Goal: Task Accomplishment & Management: Use online tool/utility

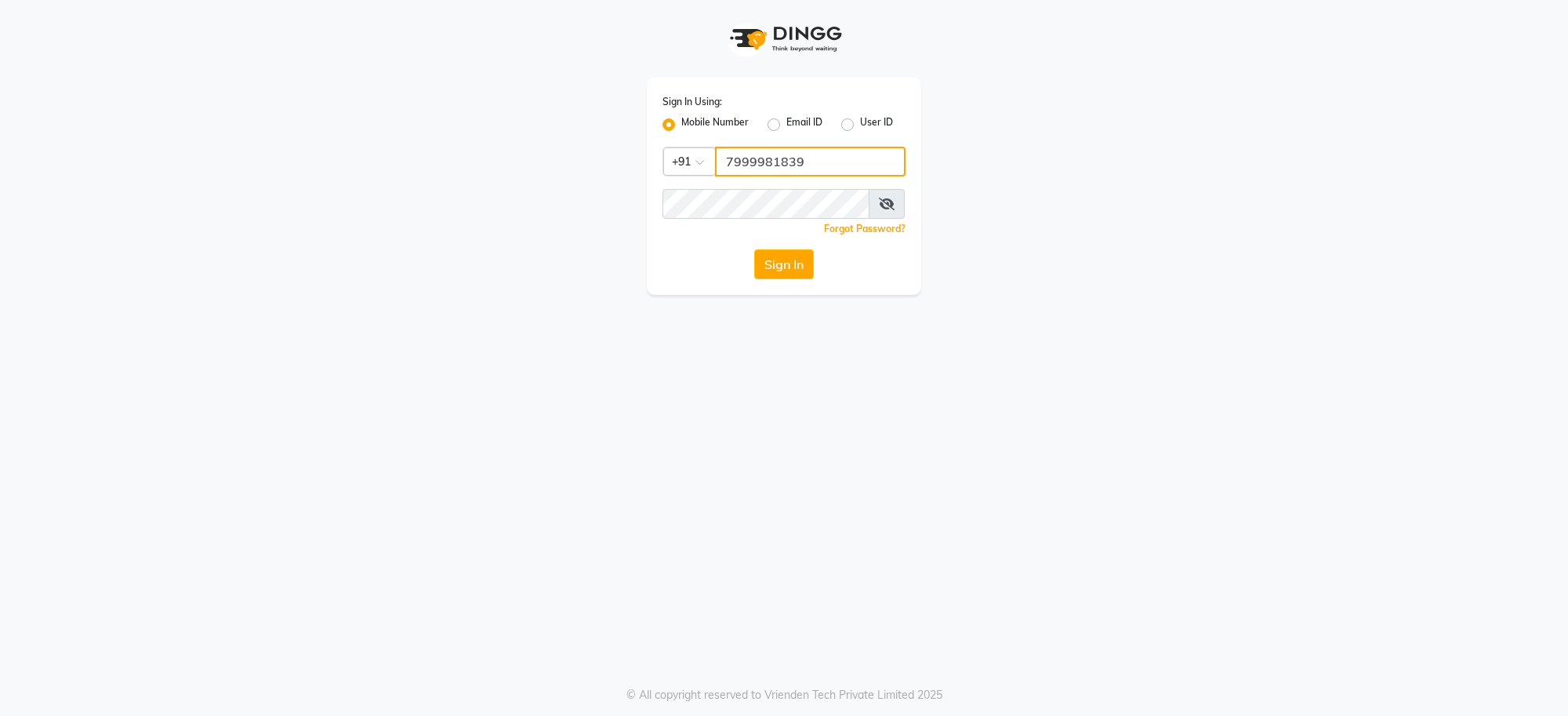
click at [817, 161] on input "7999981839" at bounding box center [810, 161] width 191 height 30
type input "7"
type input "9874948901"
click at [776, 260] on button "Sign In" at bounding box center [783, 264] width 59 height 30
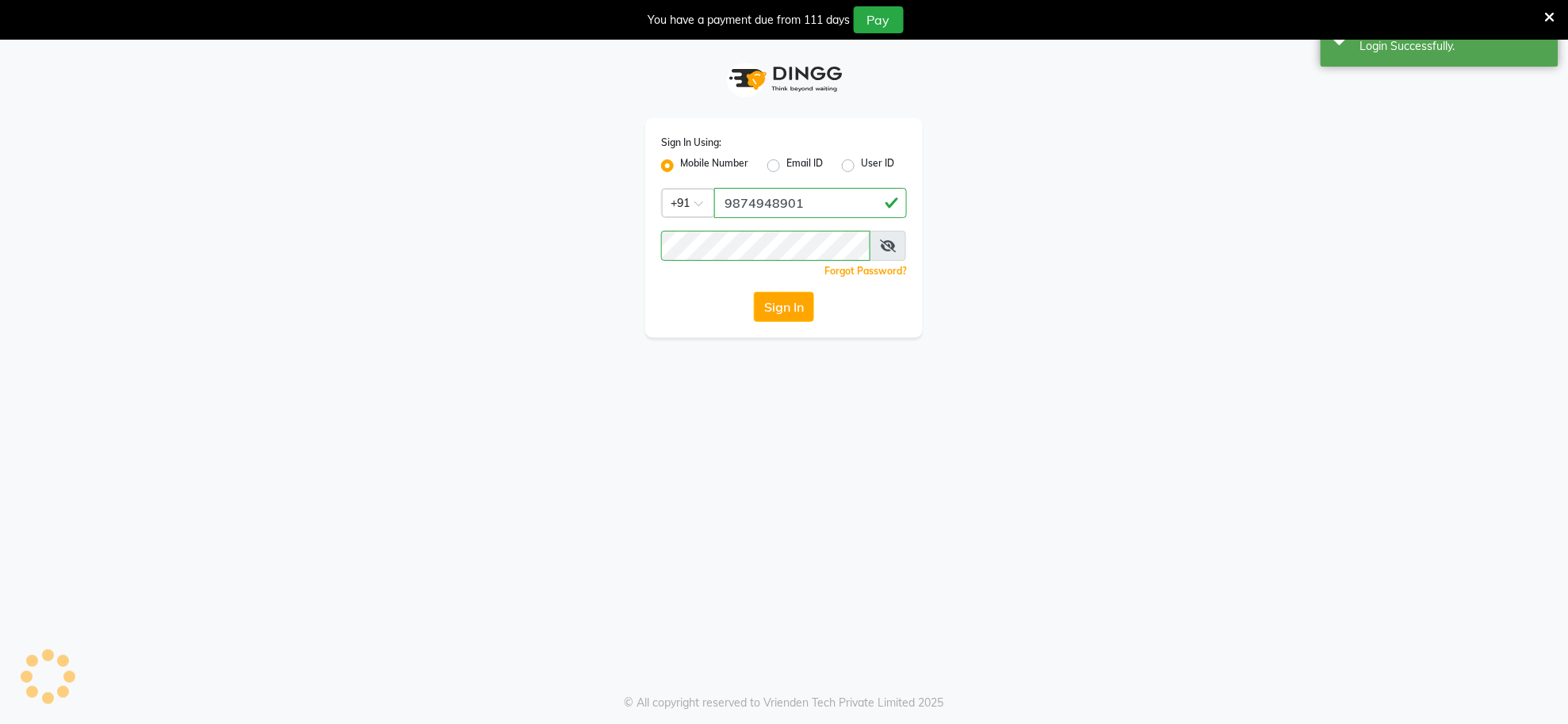
select select "service"
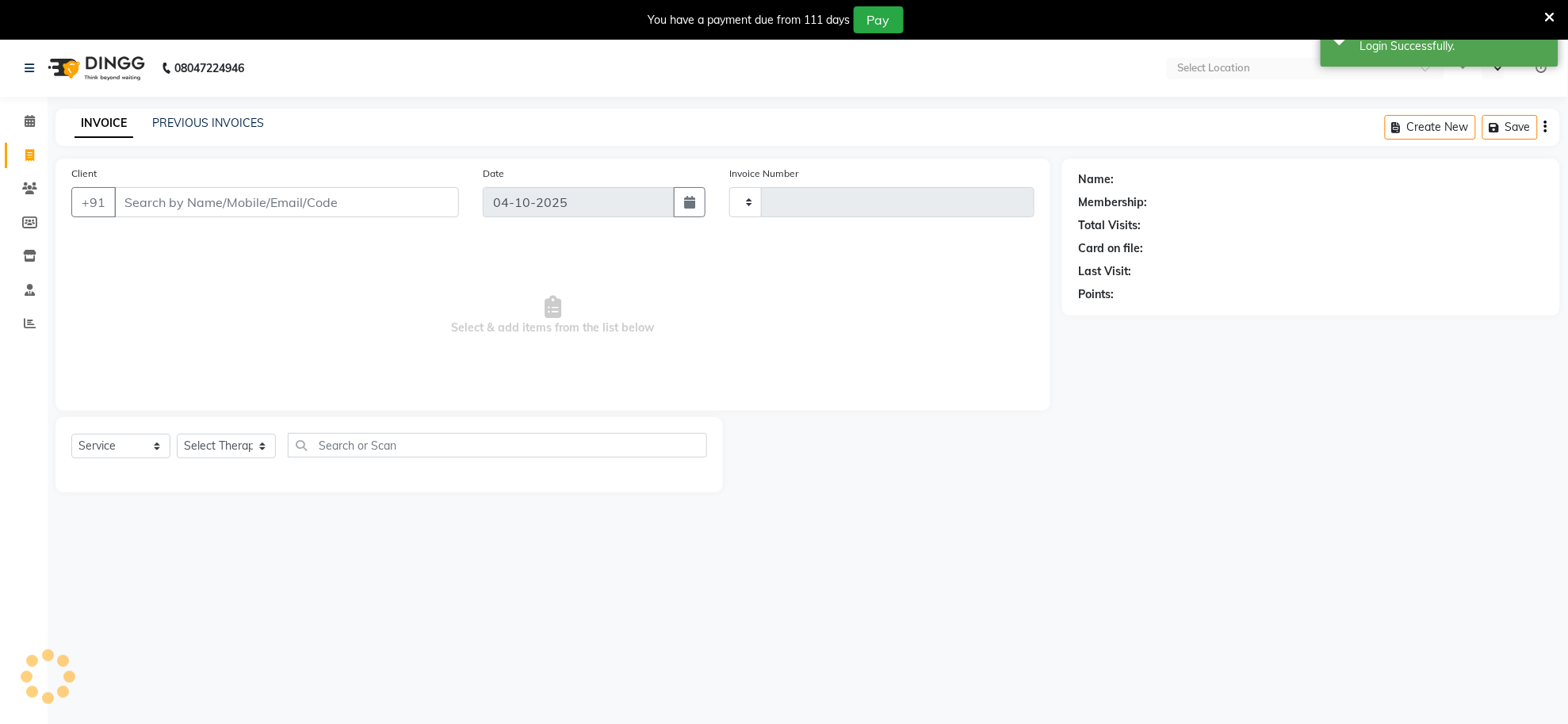
select select "en"
select select "8283"
type input "1587"
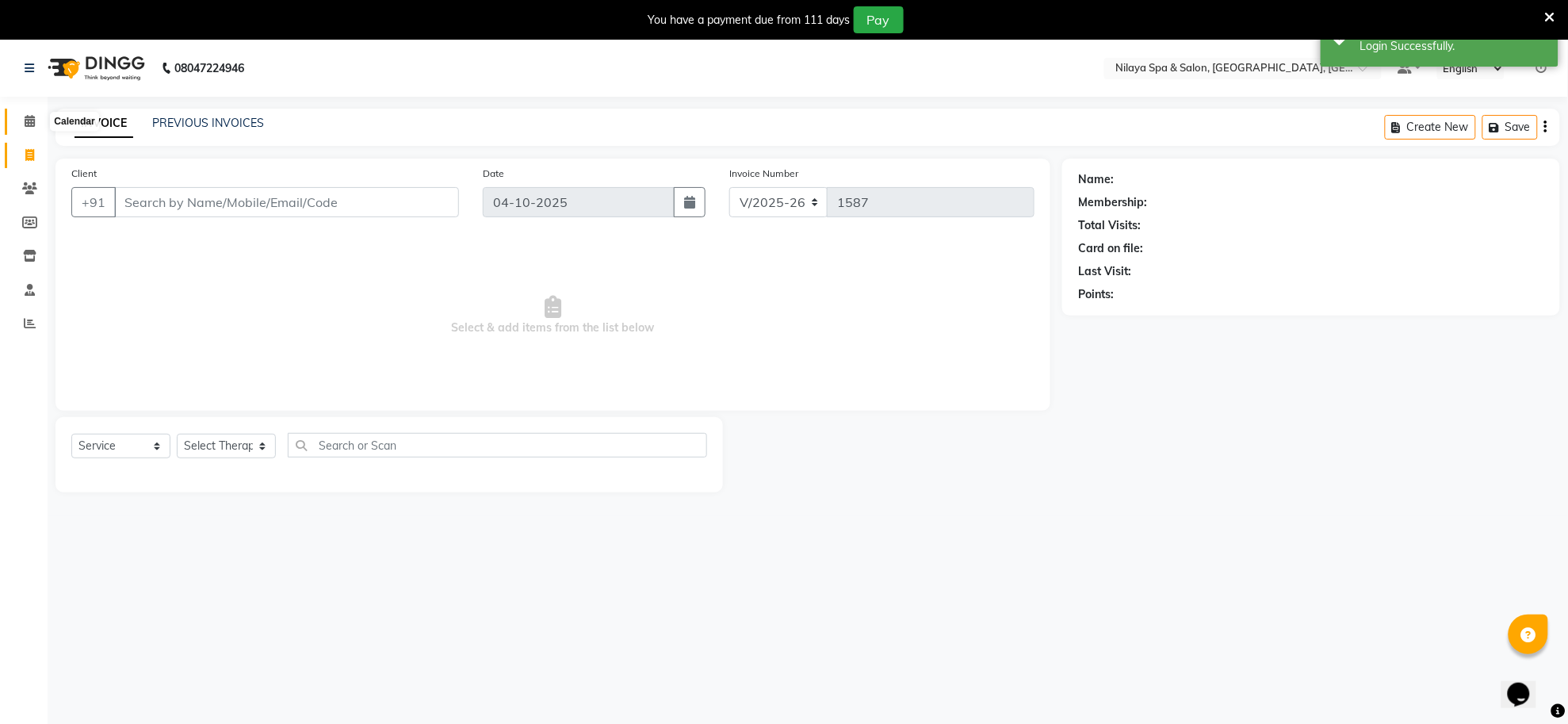
click at [34, 123] on icon at bounding box center [30, 121] width 10 height 12
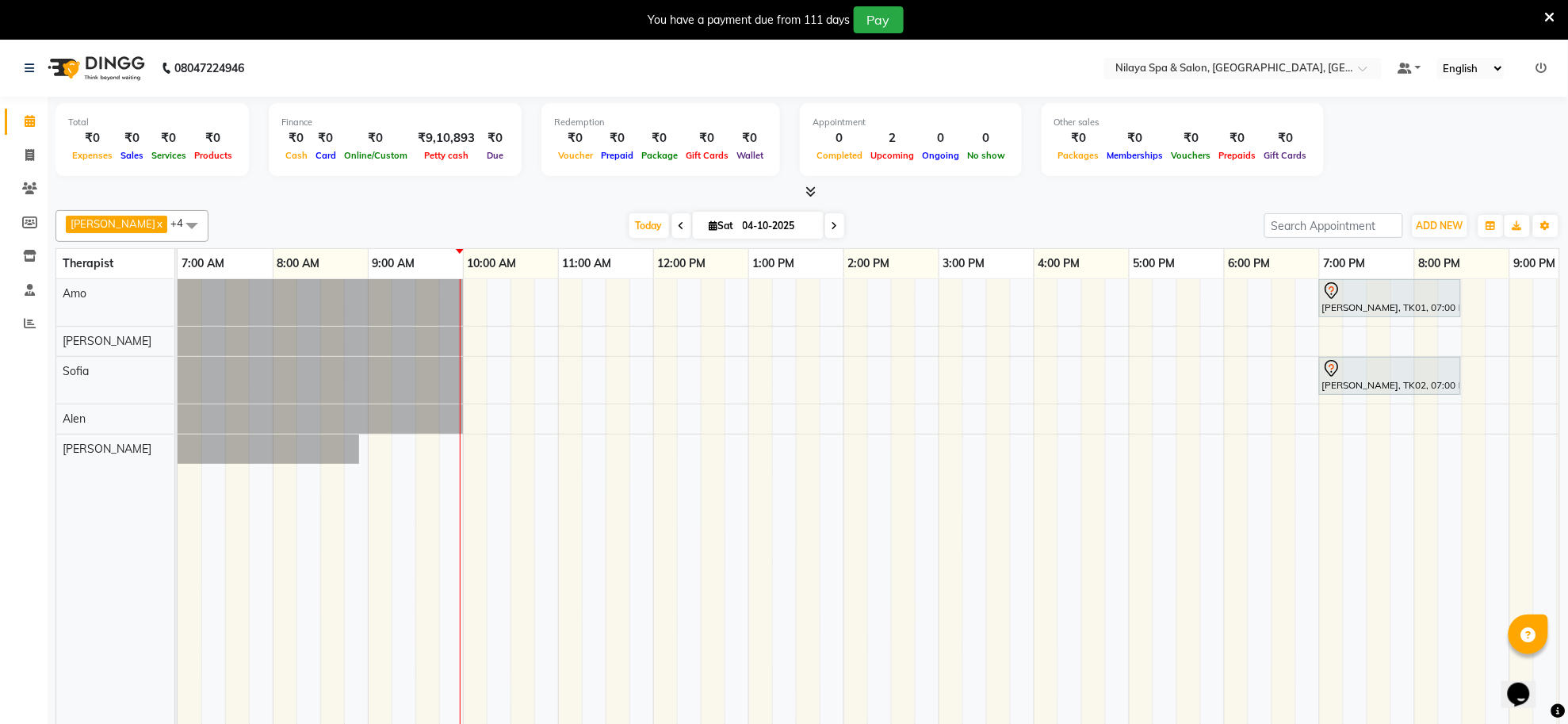
click at [658, 460] on div "[PERSON_NAME], TK01, 07:00 PM-08:30 PM, Deep Tissue Repair Therapy([DEMOGRAPHIC…" at bounding box center [986, 513] width 1617 height 467
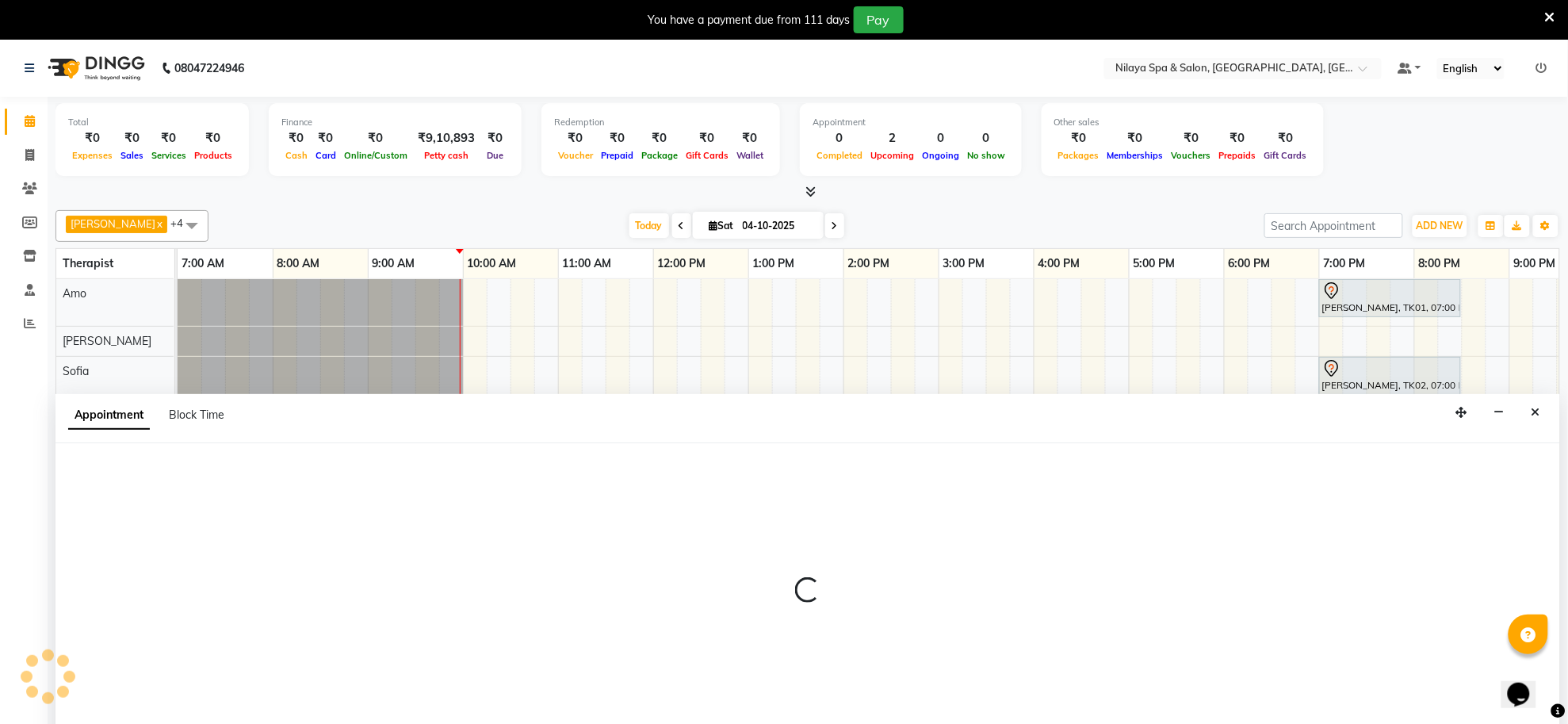
scroll to position [40, 0]
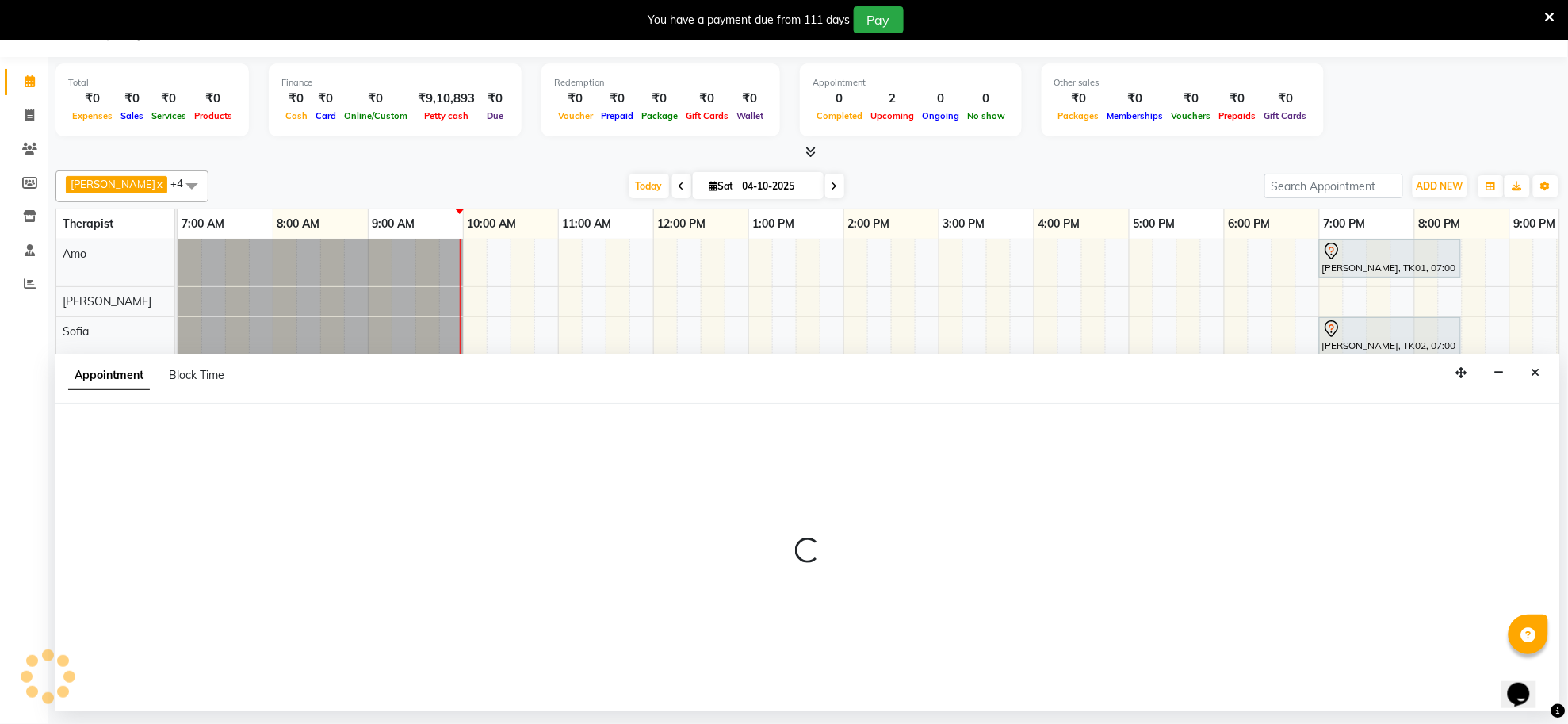
select select "93640"
select select "tentative"
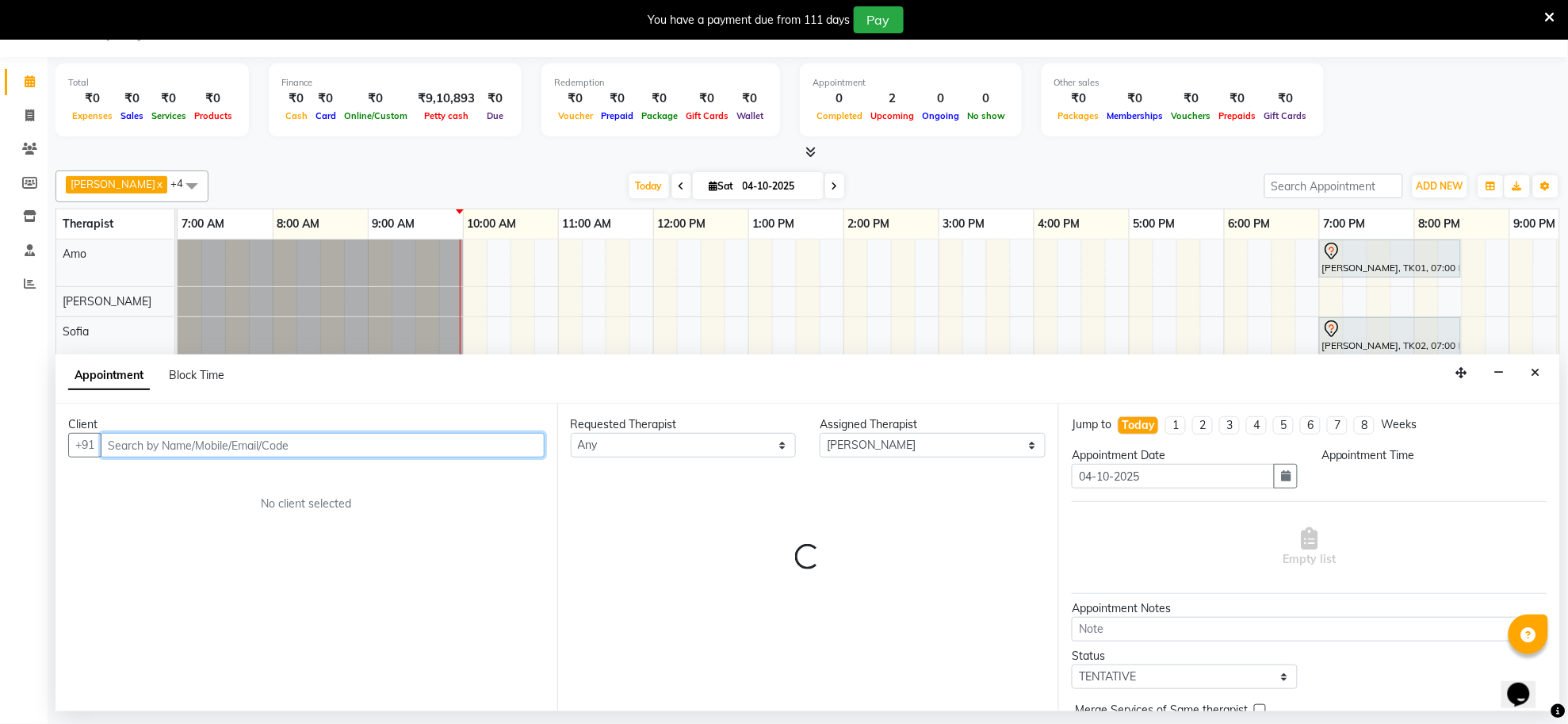
select select "720"
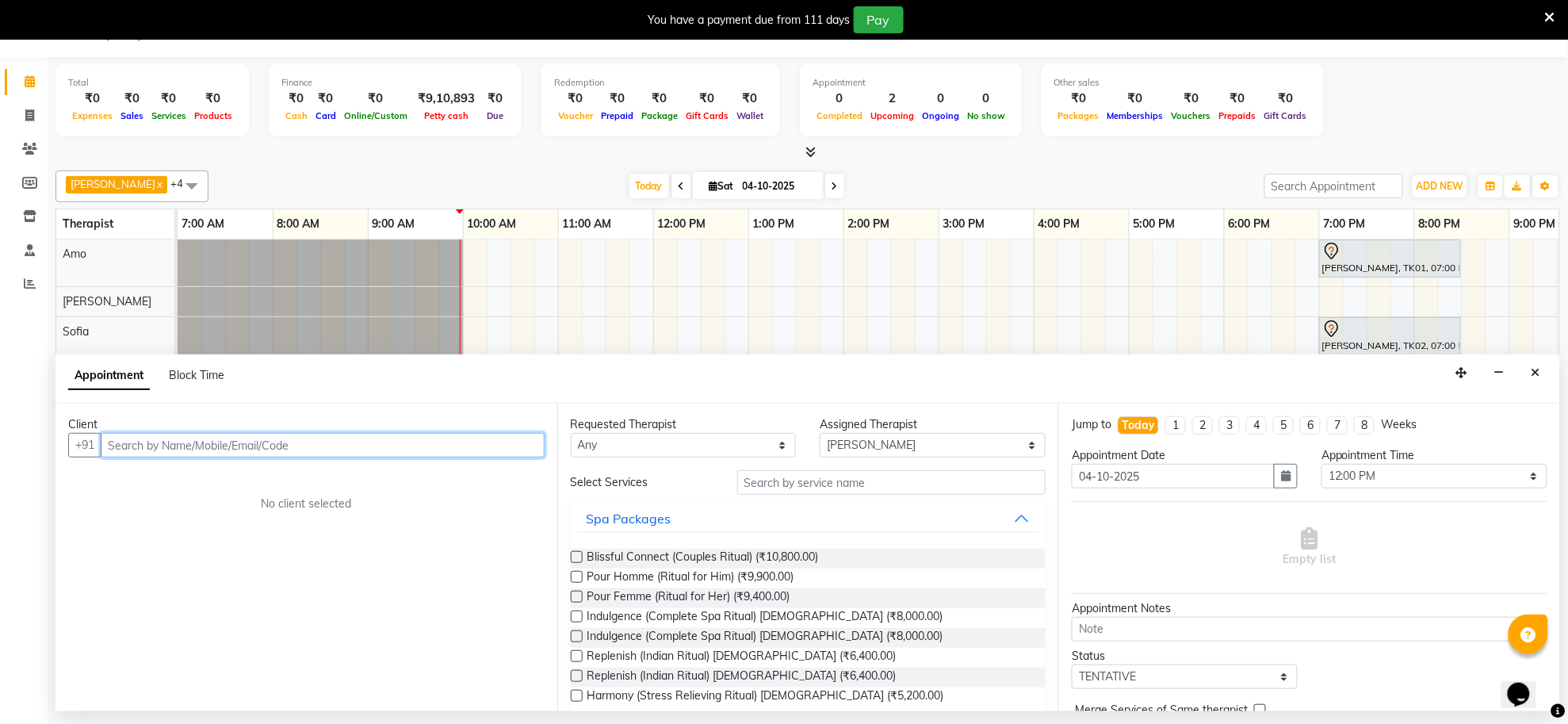
click at [432, 450] on input "text" at bounding box center [322, 445] width 444 height 25
